Goal: Task Accomplishment & Management: Complete application form

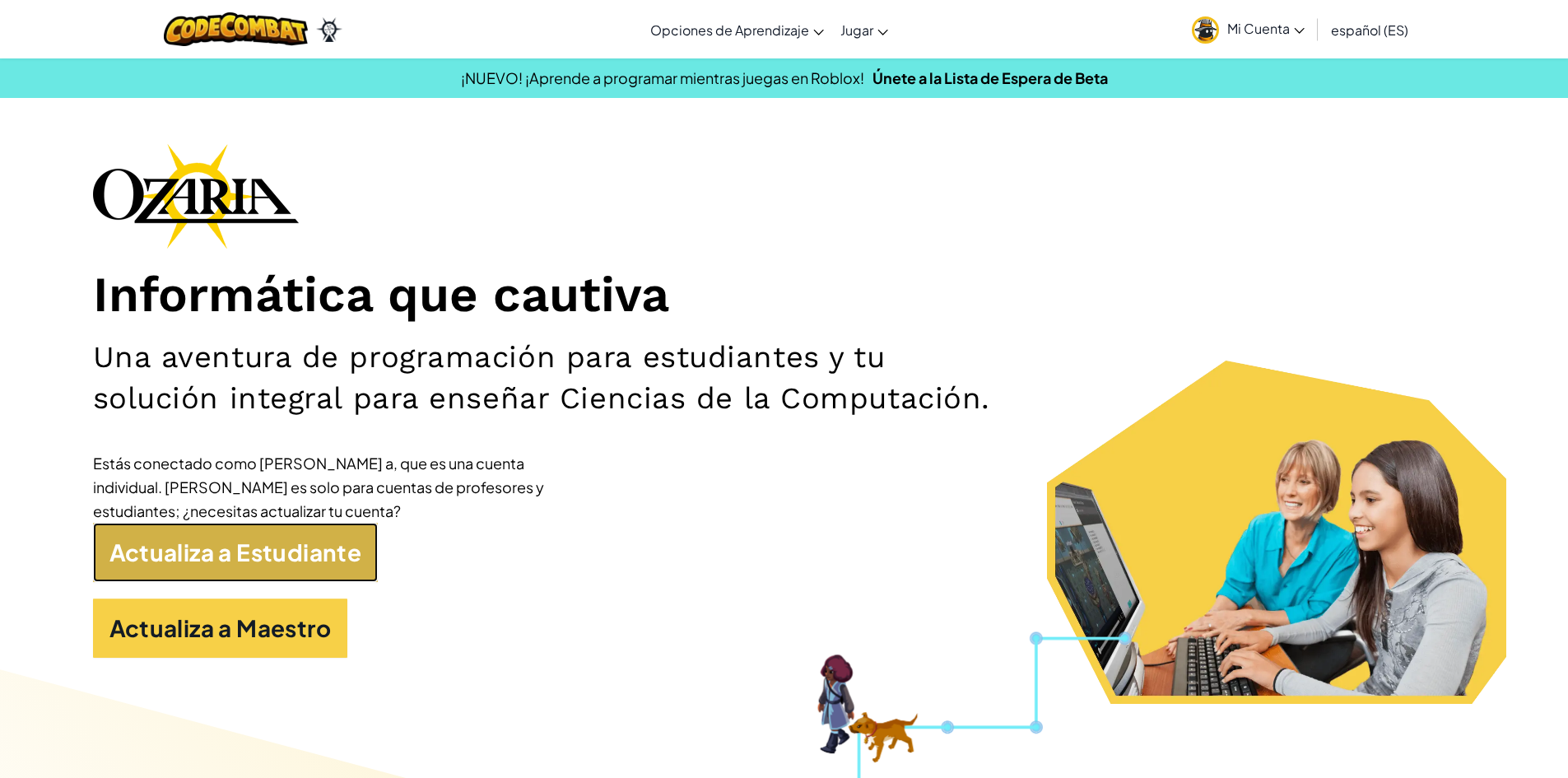
click at [328, 572] on link "Actualiza a Estudiante" at bounding box center [236, 553] width 286 height 59
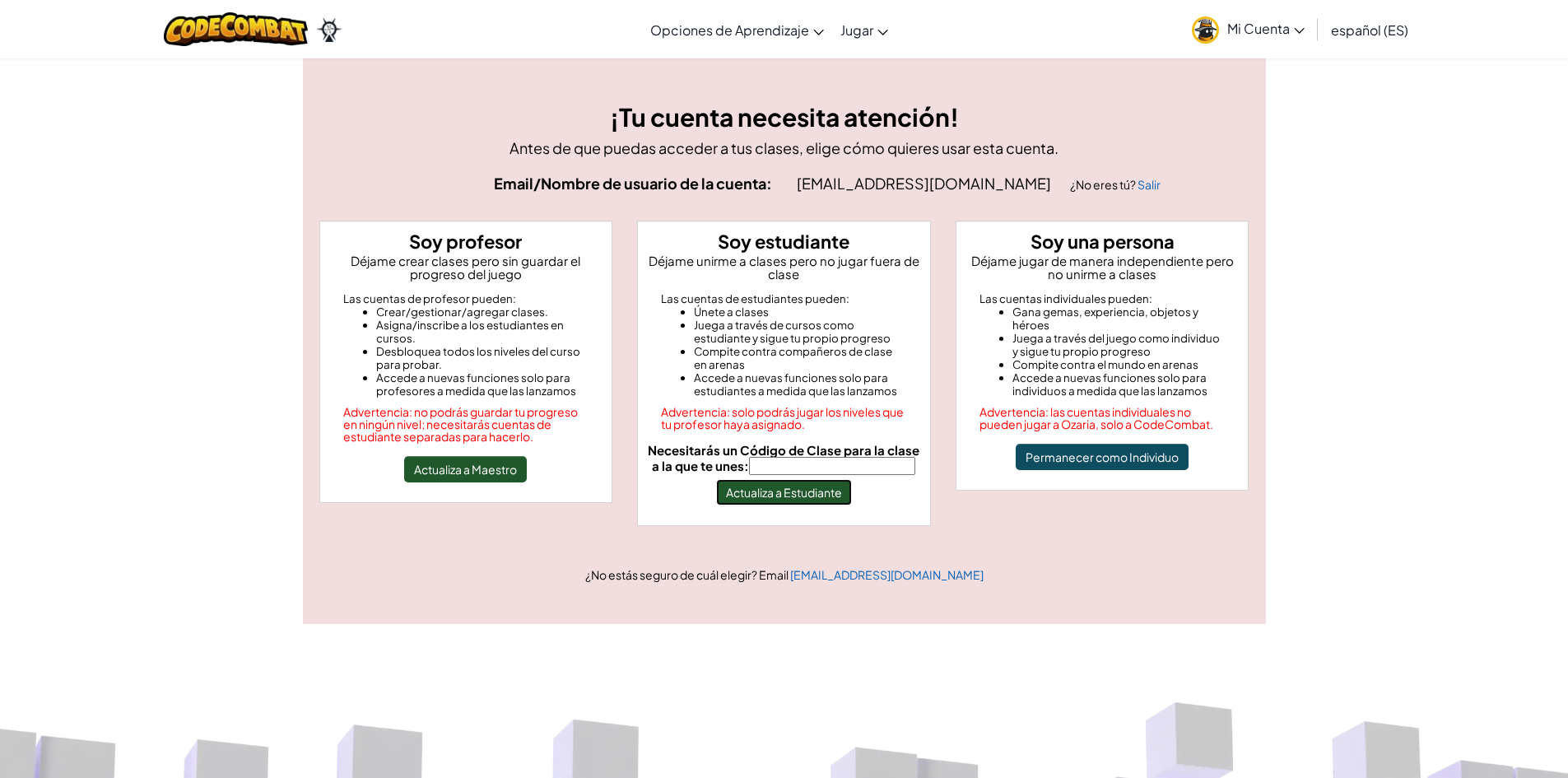
click at [750, 493] on button "Actualiza a Estudiante" at bounding box center [784, 492] width 136 height 26
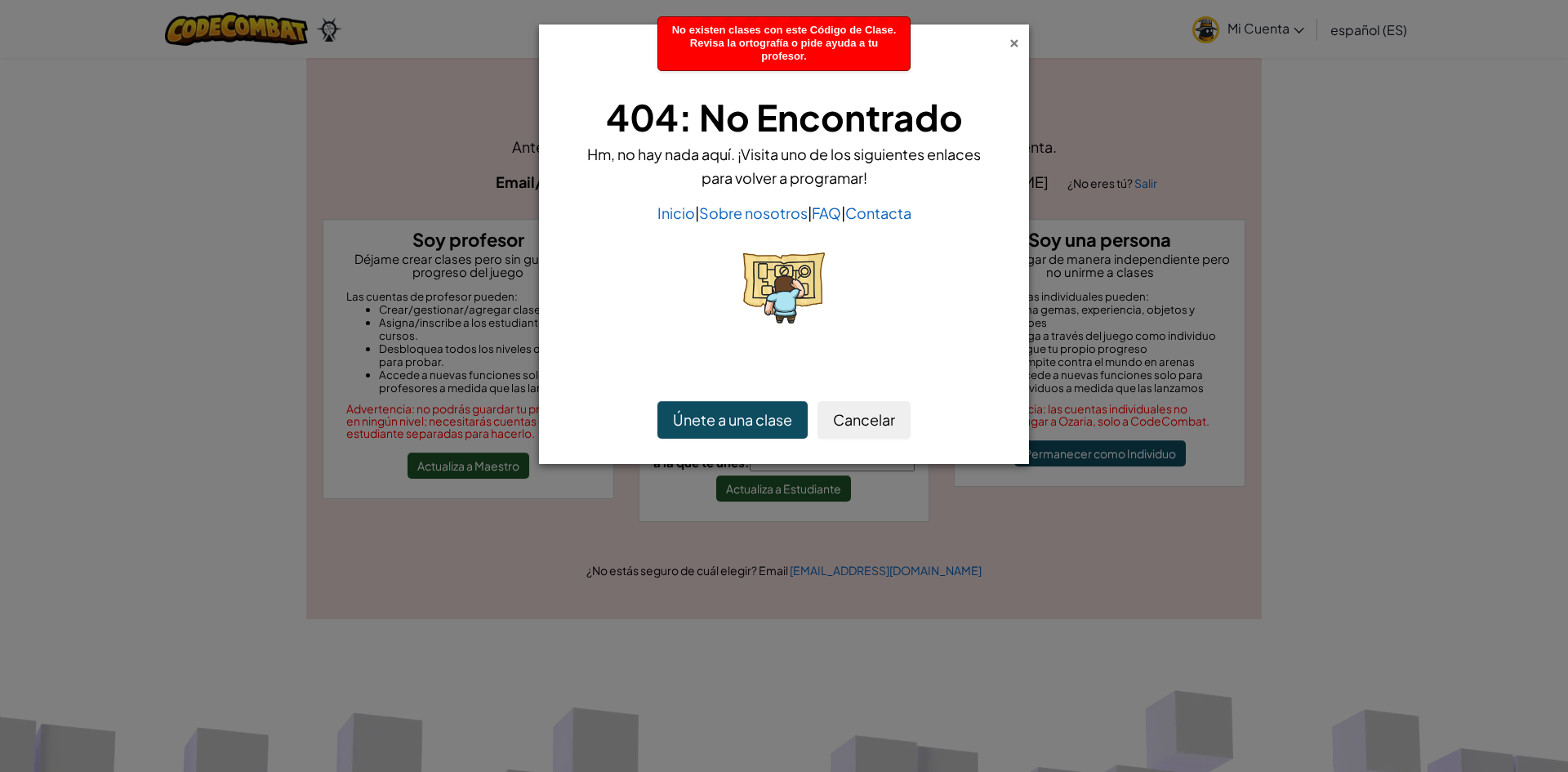
click at [1015, 43] on div "×" at bounding box center [1014, 40] width 12 height 17
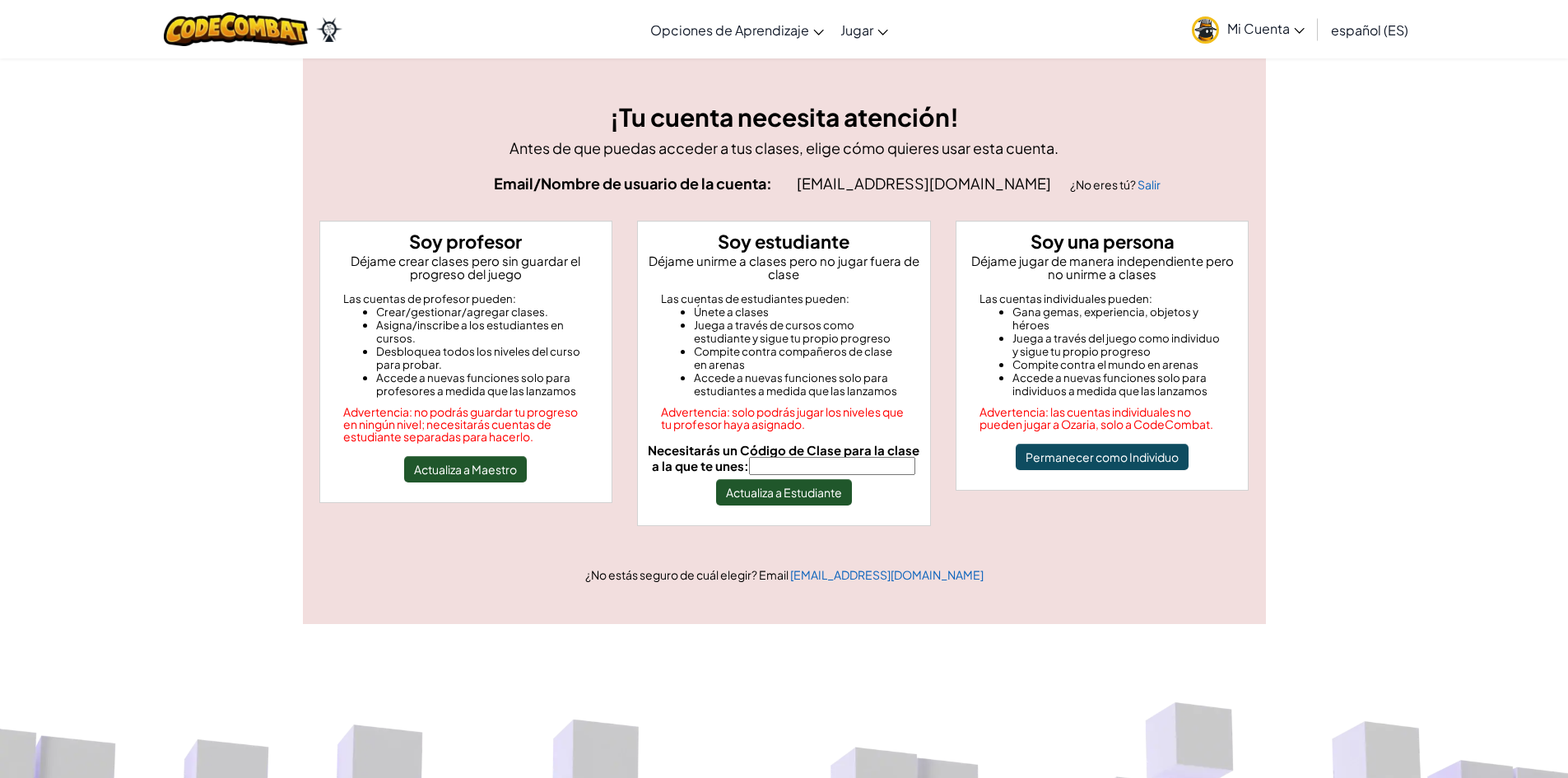
click at [1361, 20] on link "español (ES)" at bounding box center [1370, 30] width 94 height 45
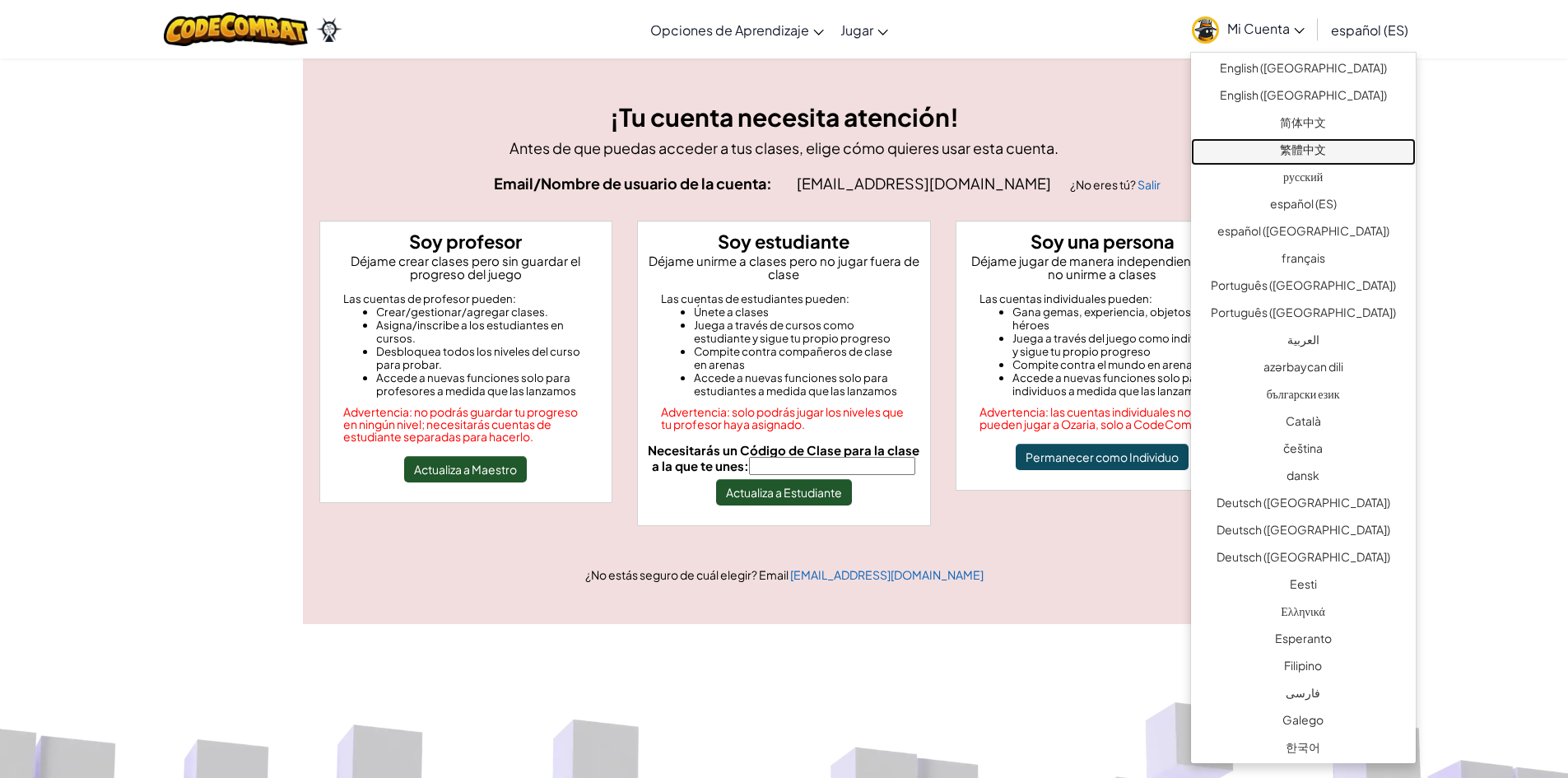
click at [1342, 154] on link "繁體中文" at bounding box center [1302, 152] width 224 height 27
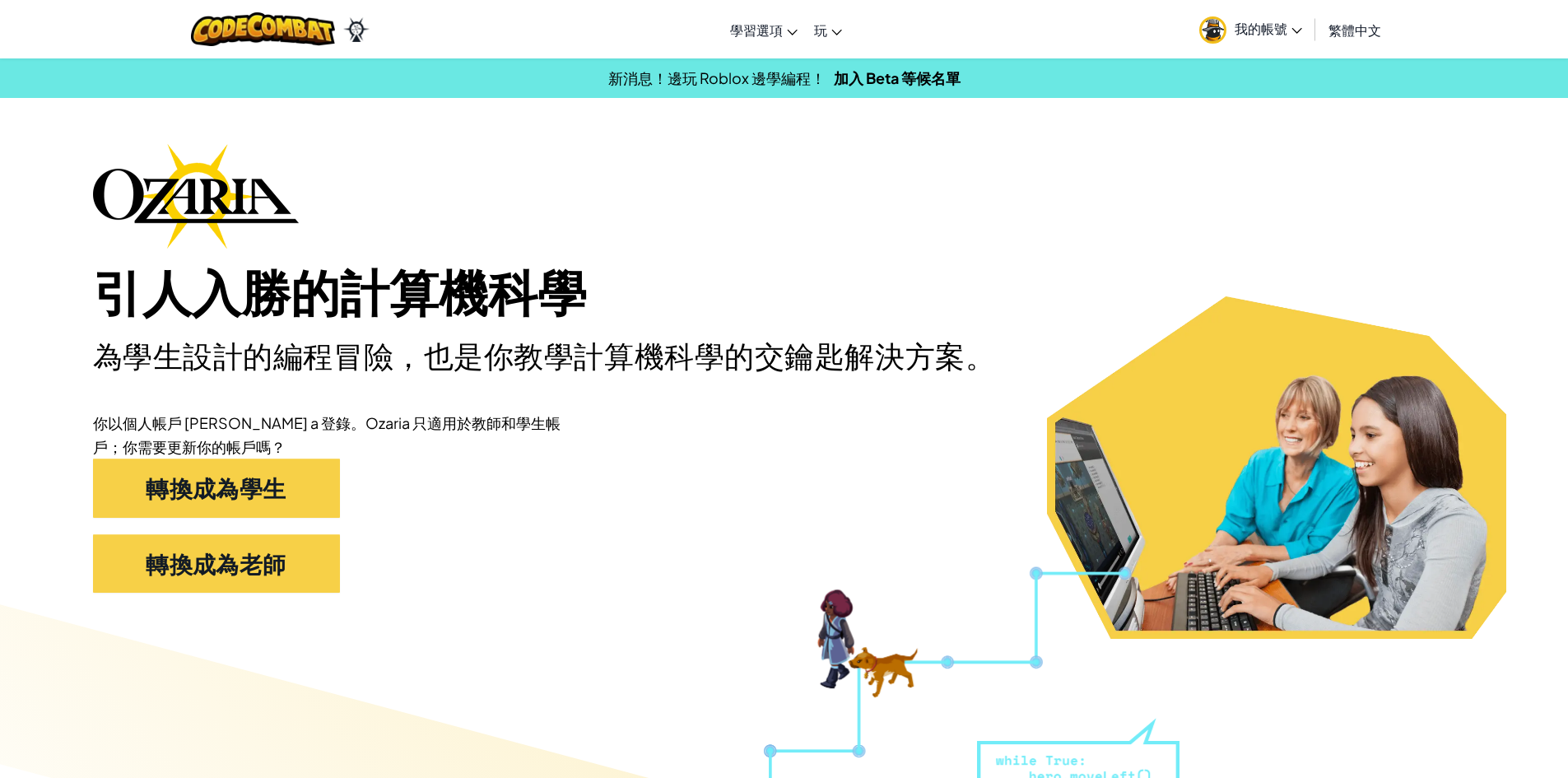
click at [1374, 37] on span "繁體中文" at bounding box center [1354, 30] width 53 height 17
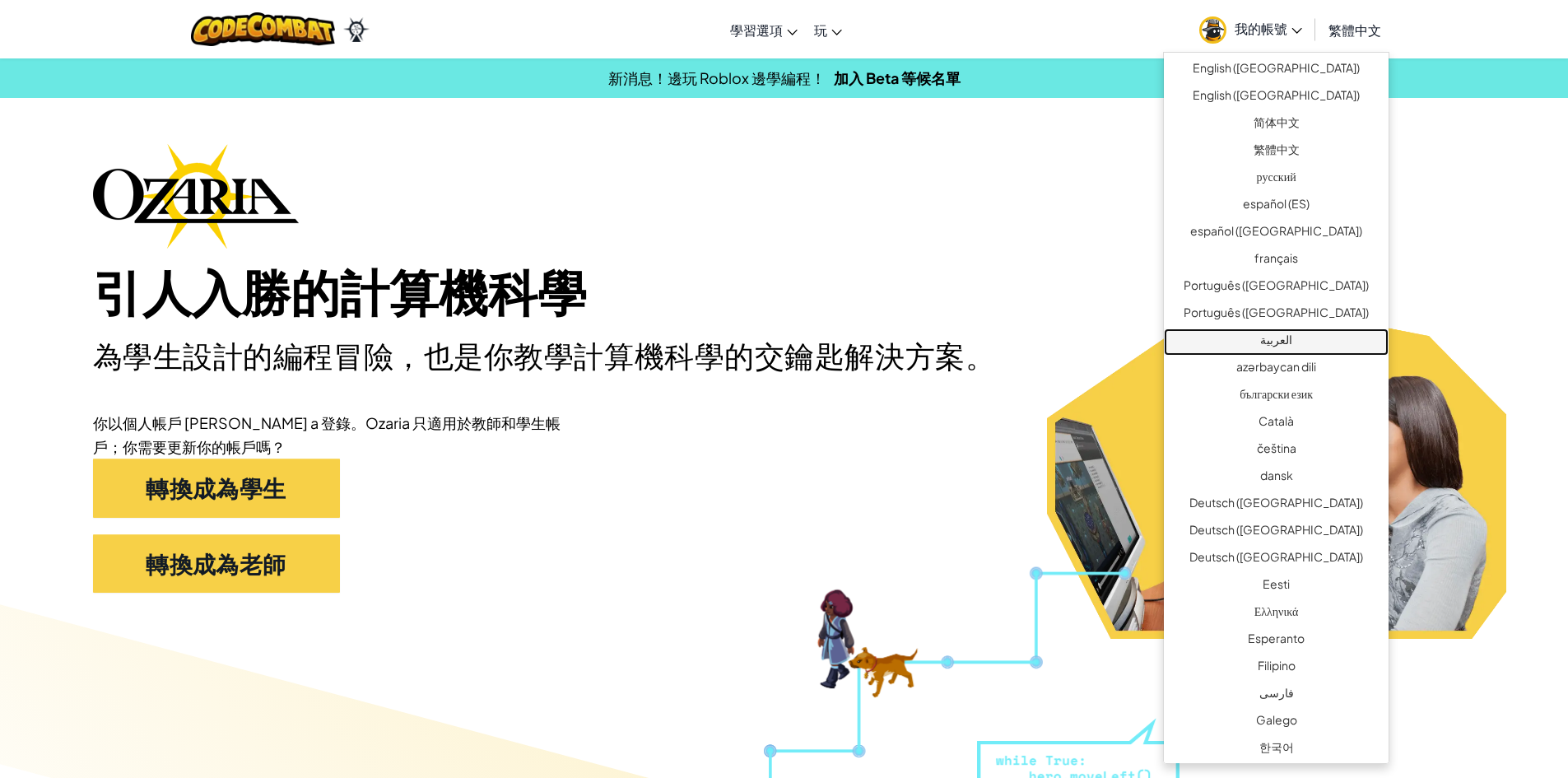
click at [1300, 336] on link "العربية" at bounding box center [1276, 342] width 224 height 27
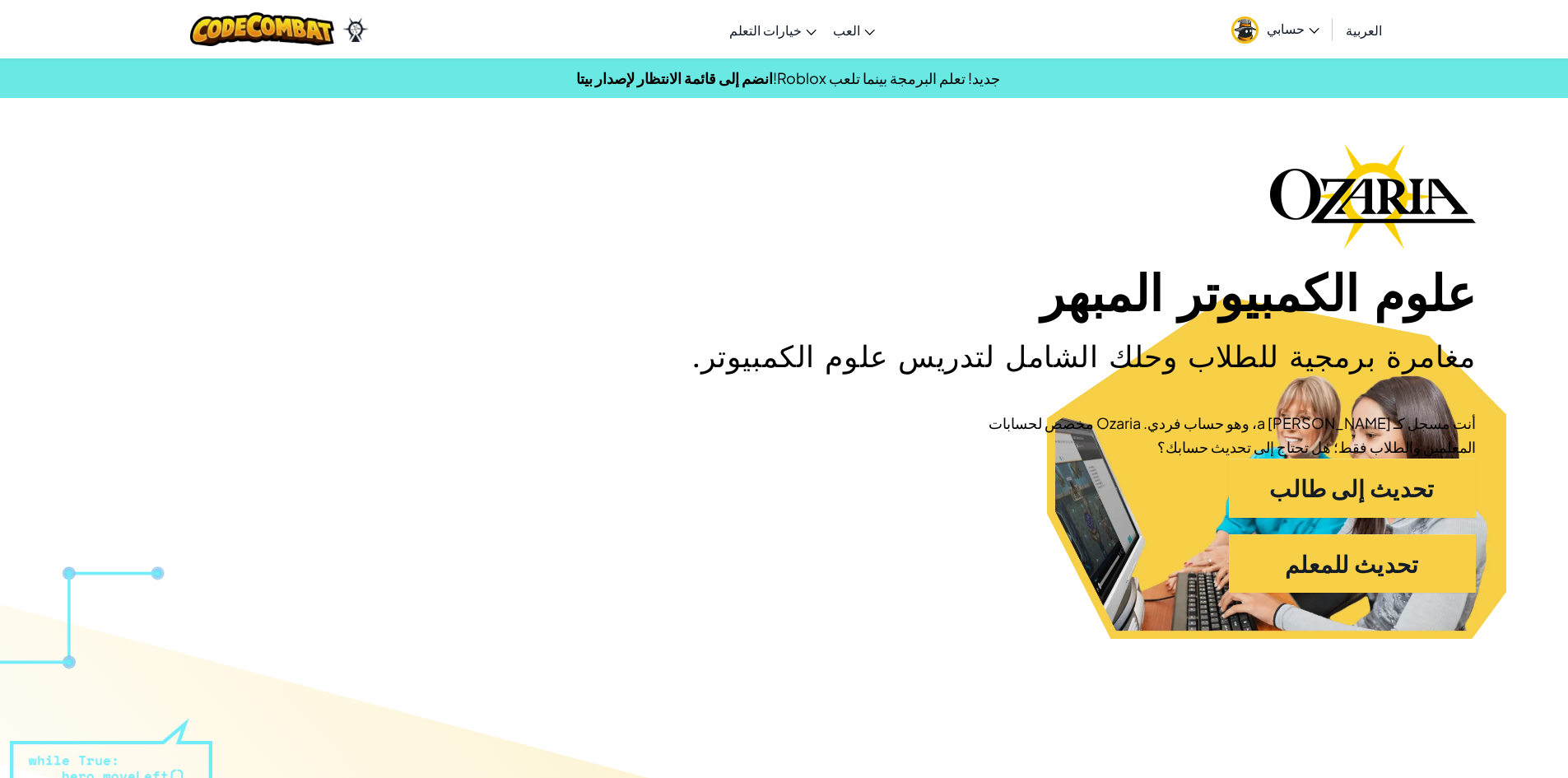
click at [1367, 35] on span "العربية" at bounding box center [1364, 30] width 37 height 17
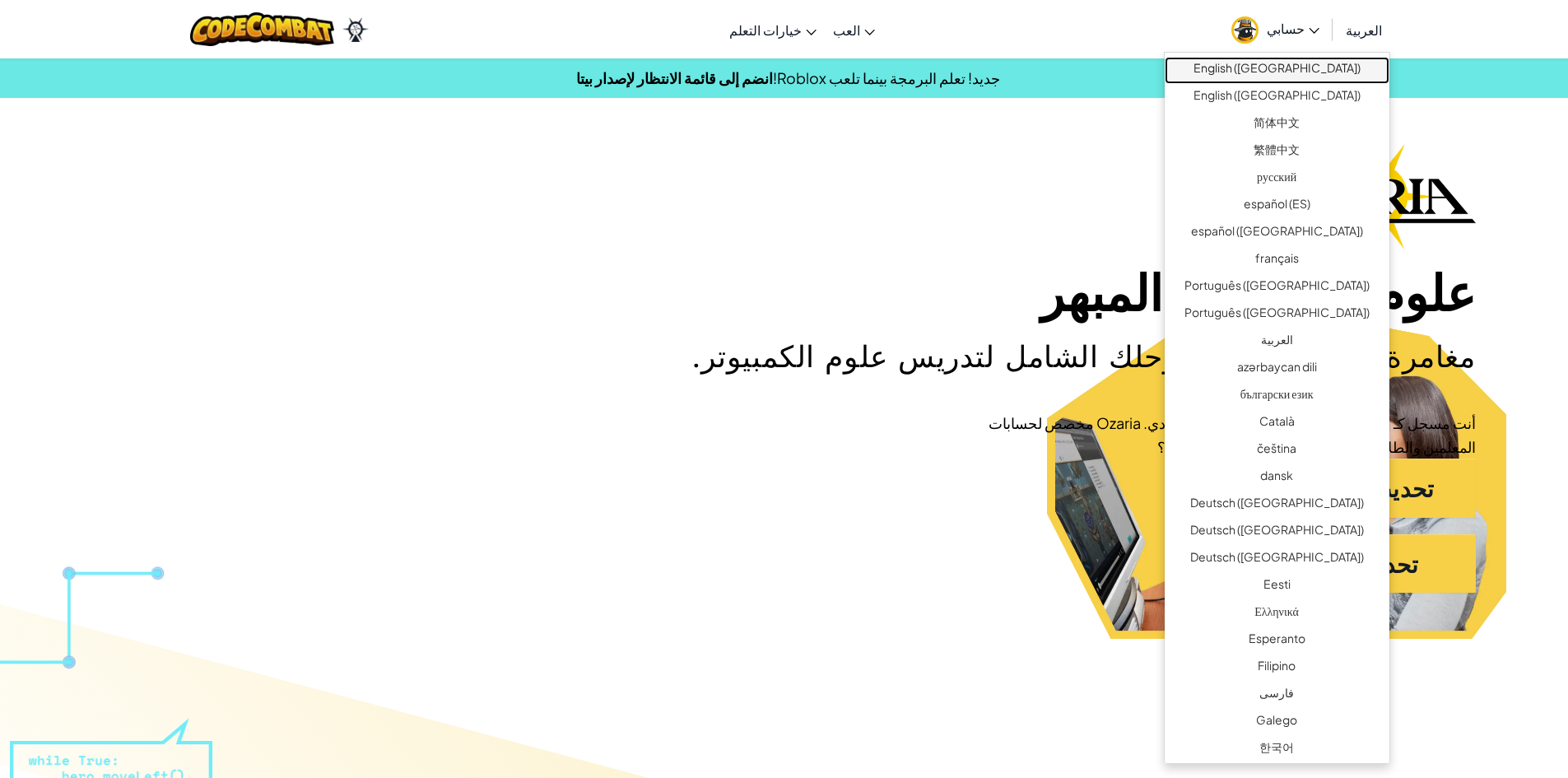
click at [1285, 79] on link "English ([GEOGRAPHIC_DATA])" at bounding box center [1277, 71] width 224 height 27
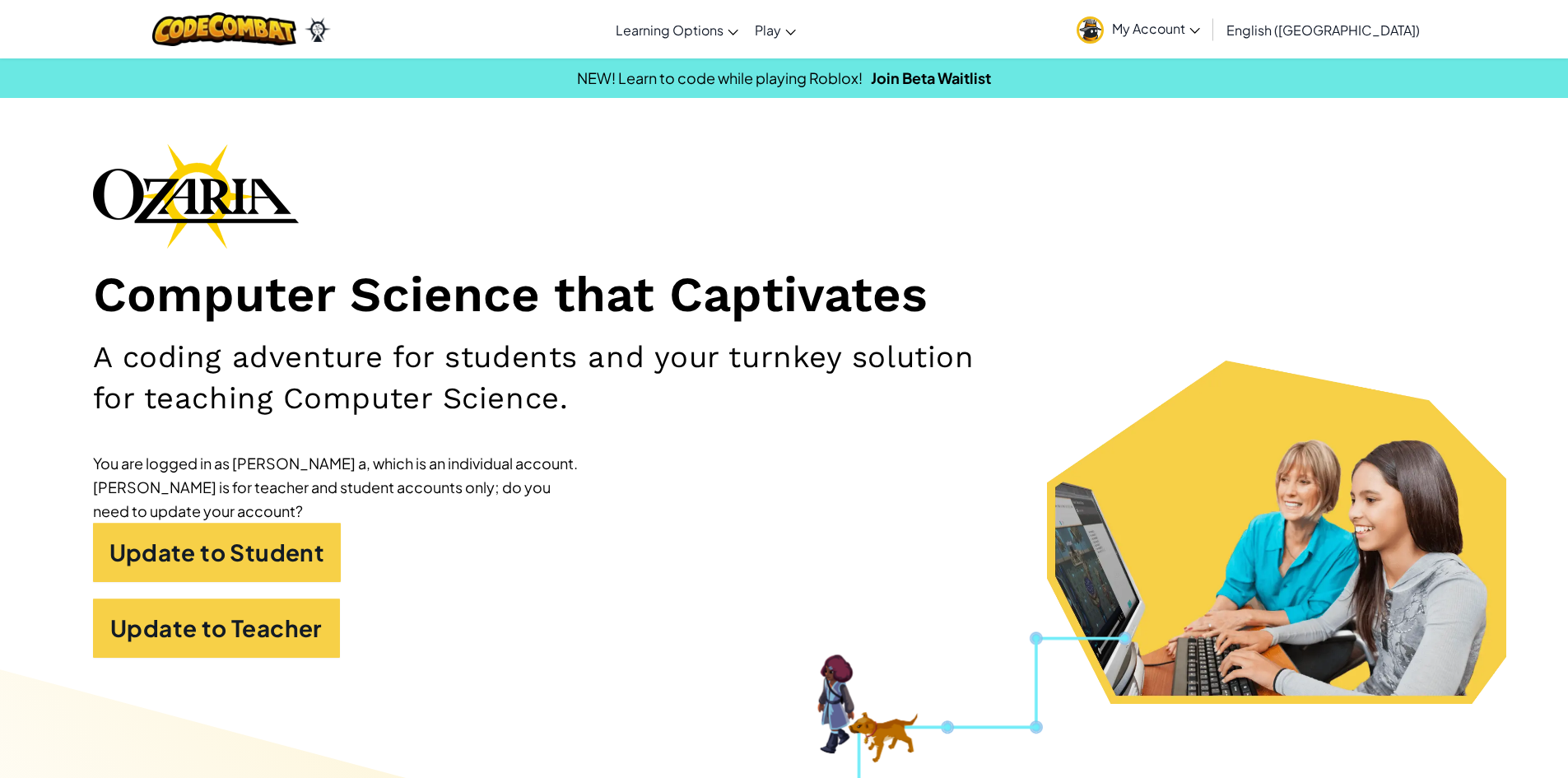
click at [1363, 37] on span "English ([GEOGRAPHIC_DATA])" at bounding box center [1323, 30] width 193 height 17
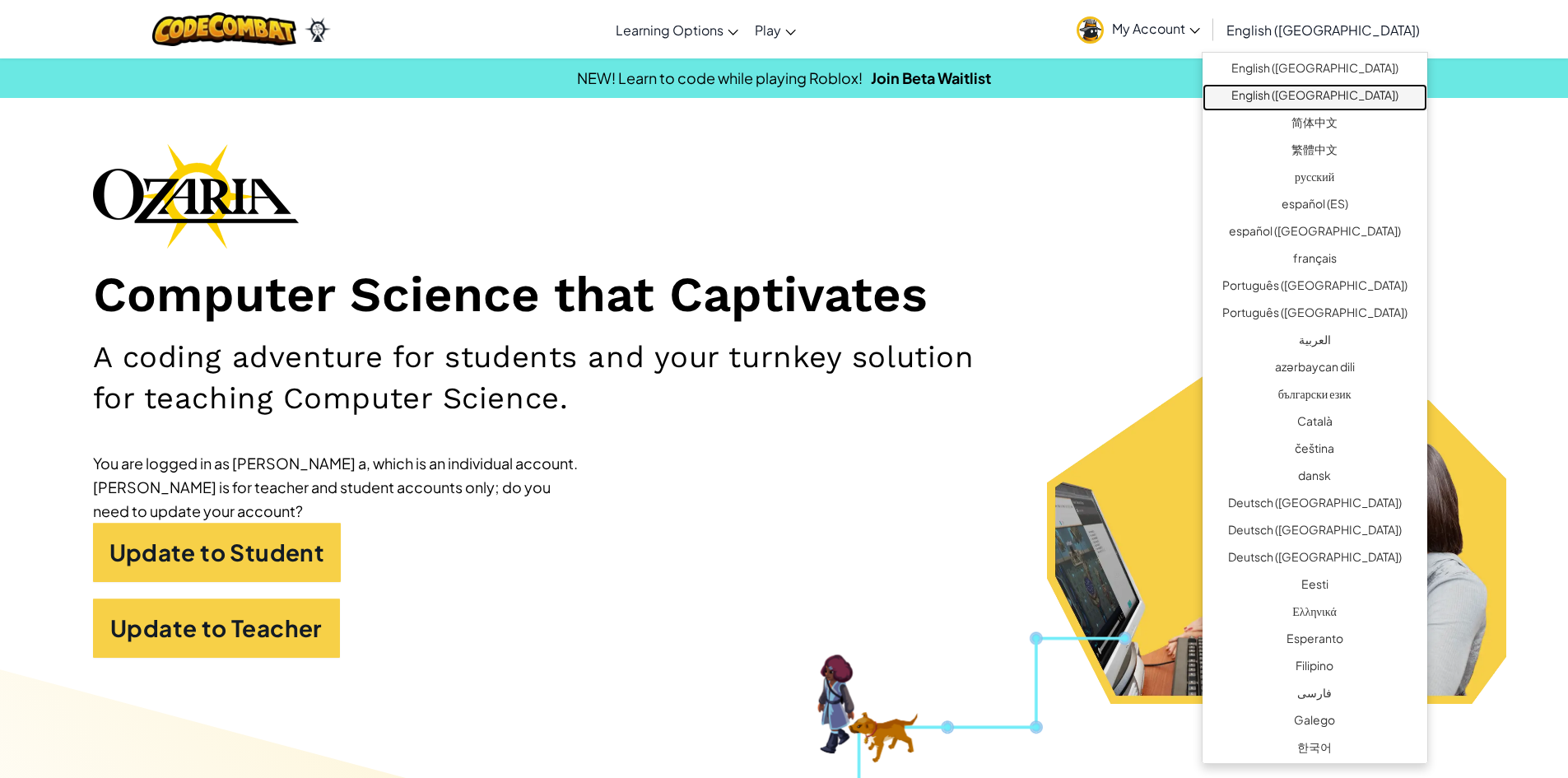
click at [1336, 98] on link "English ([GEOGRAPHIC_DATA])" at bounding box center [1314, 97] width 224 height 27
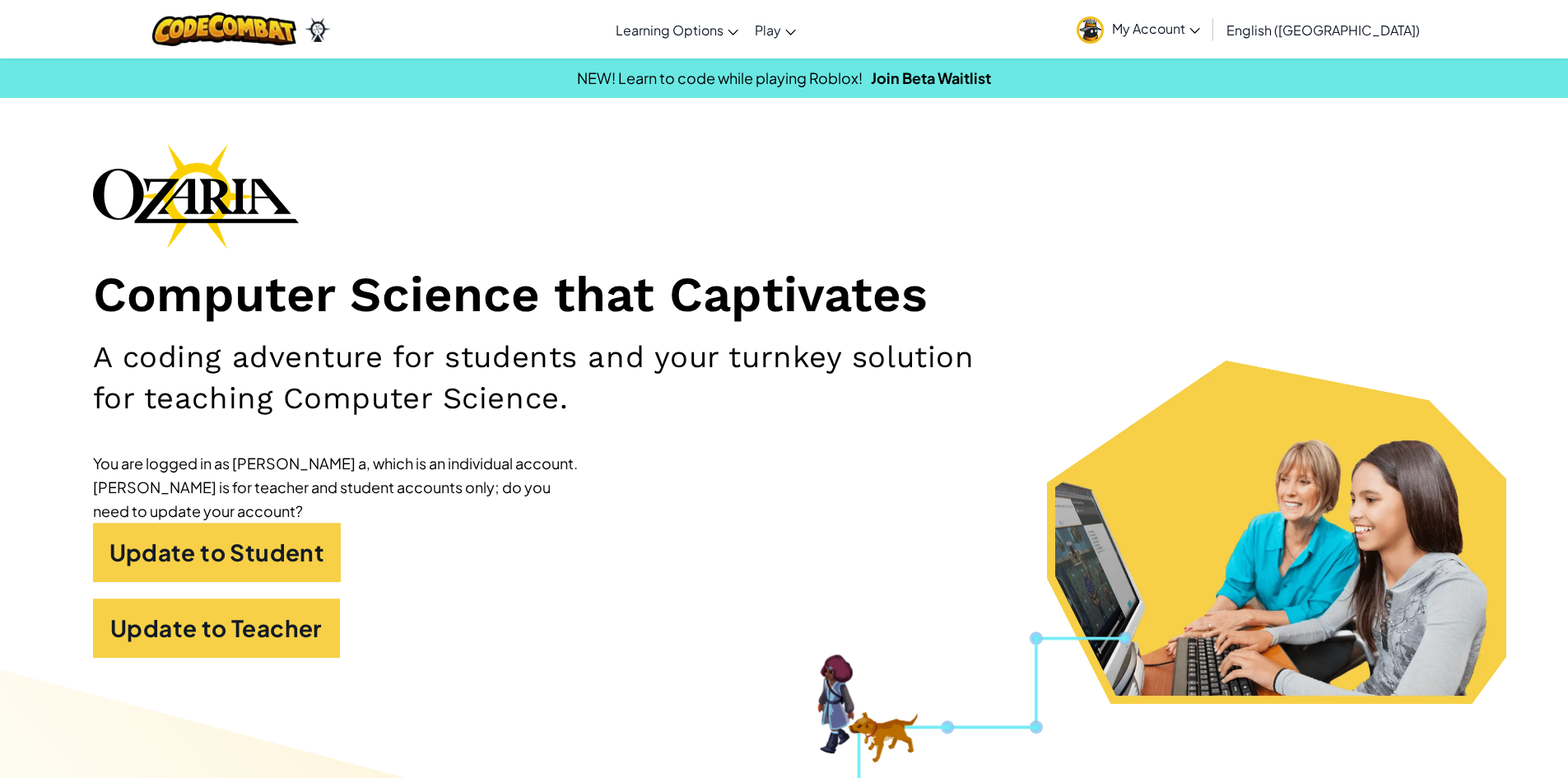
click at [1364, 30] on span "English ([GEOGRAPHIC_DATA])" at bounding box center [1323, 30] width 193 height 17
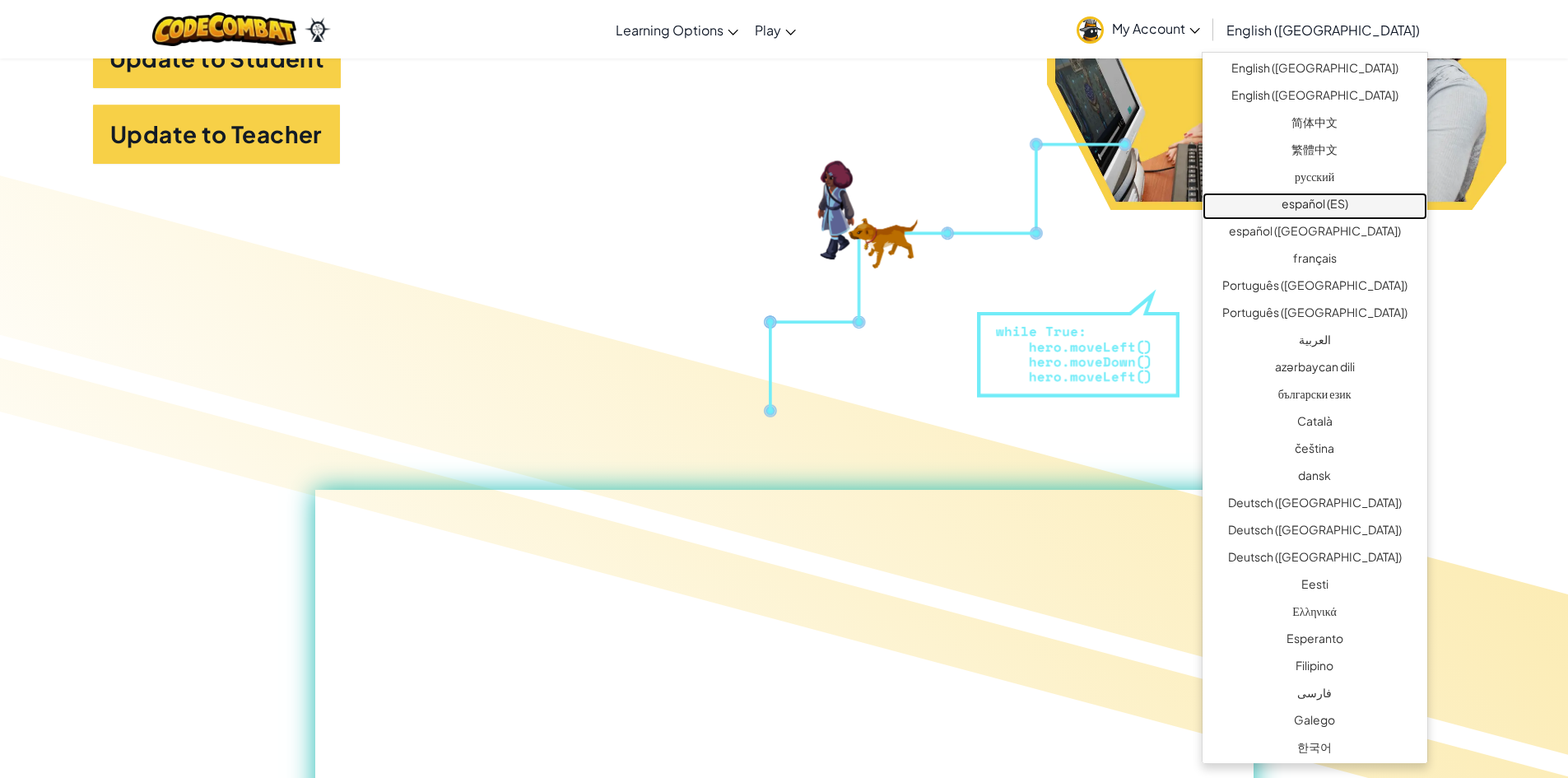
click at [1345, 207] on link "español (ES)" at bounding box center [1314, 206] width 224 height 27
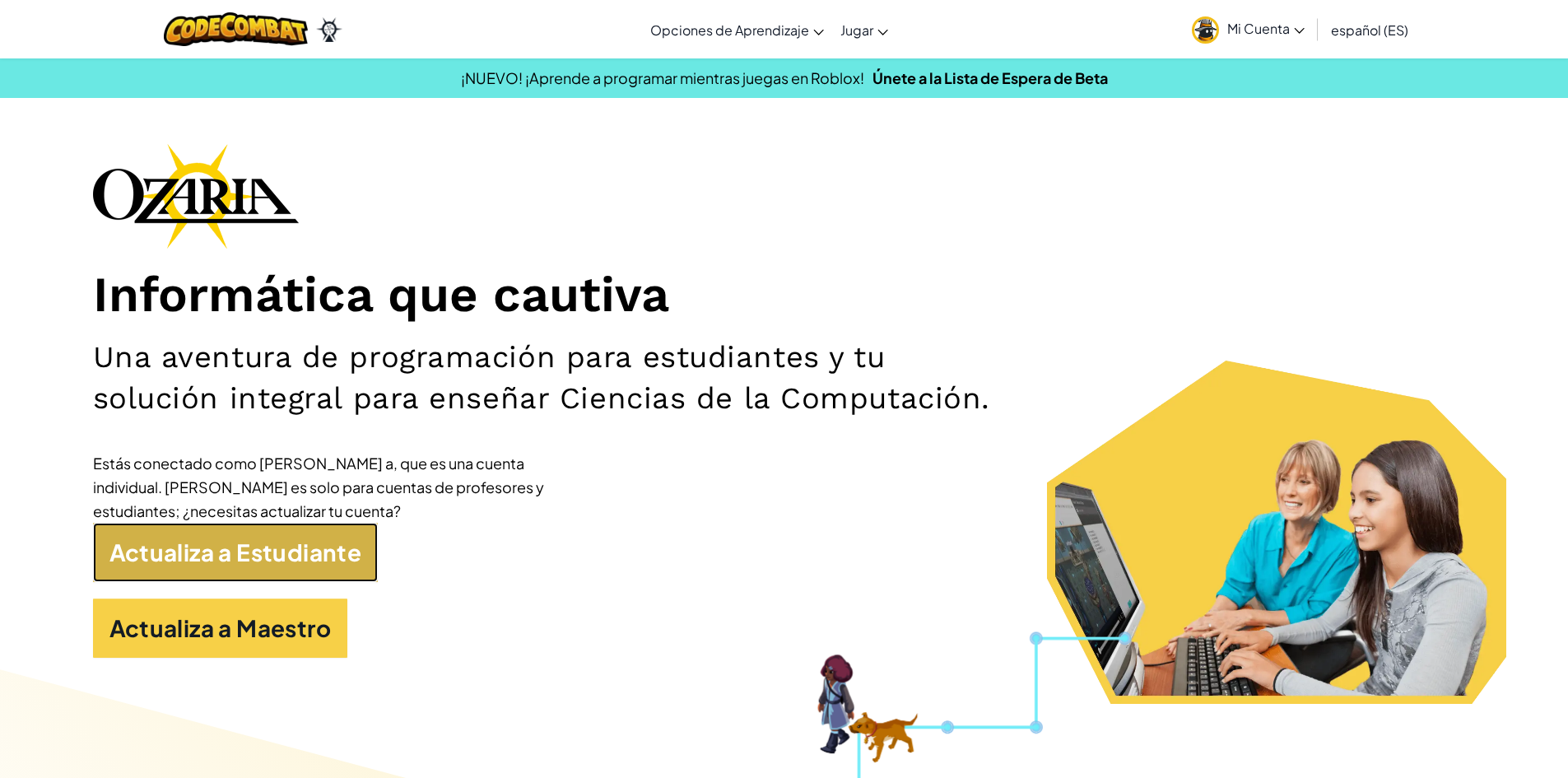
click at [336, 567] on link "Actualiza a Estudiante" at bounding box center [236, 553] width 286 height 59
